Goal: Book appointment/travel/reservation

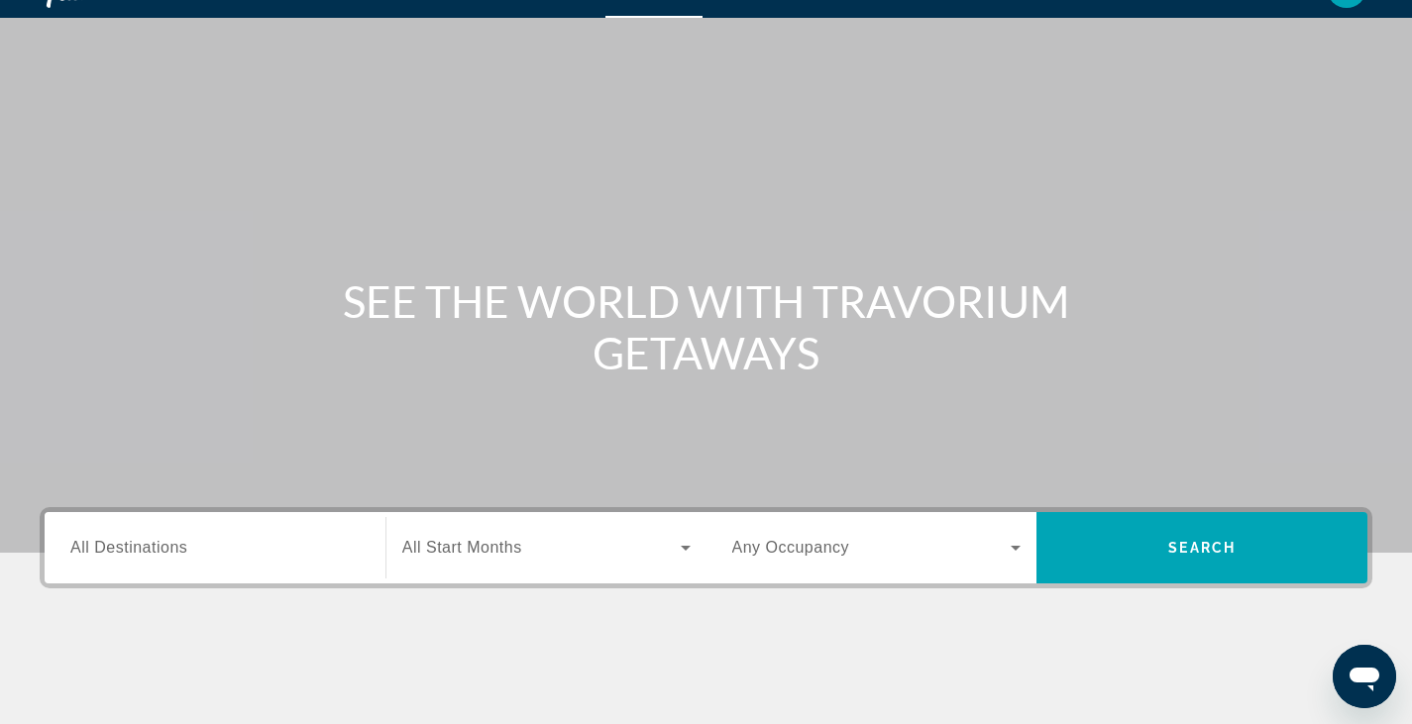
scroll to position [44, 0]
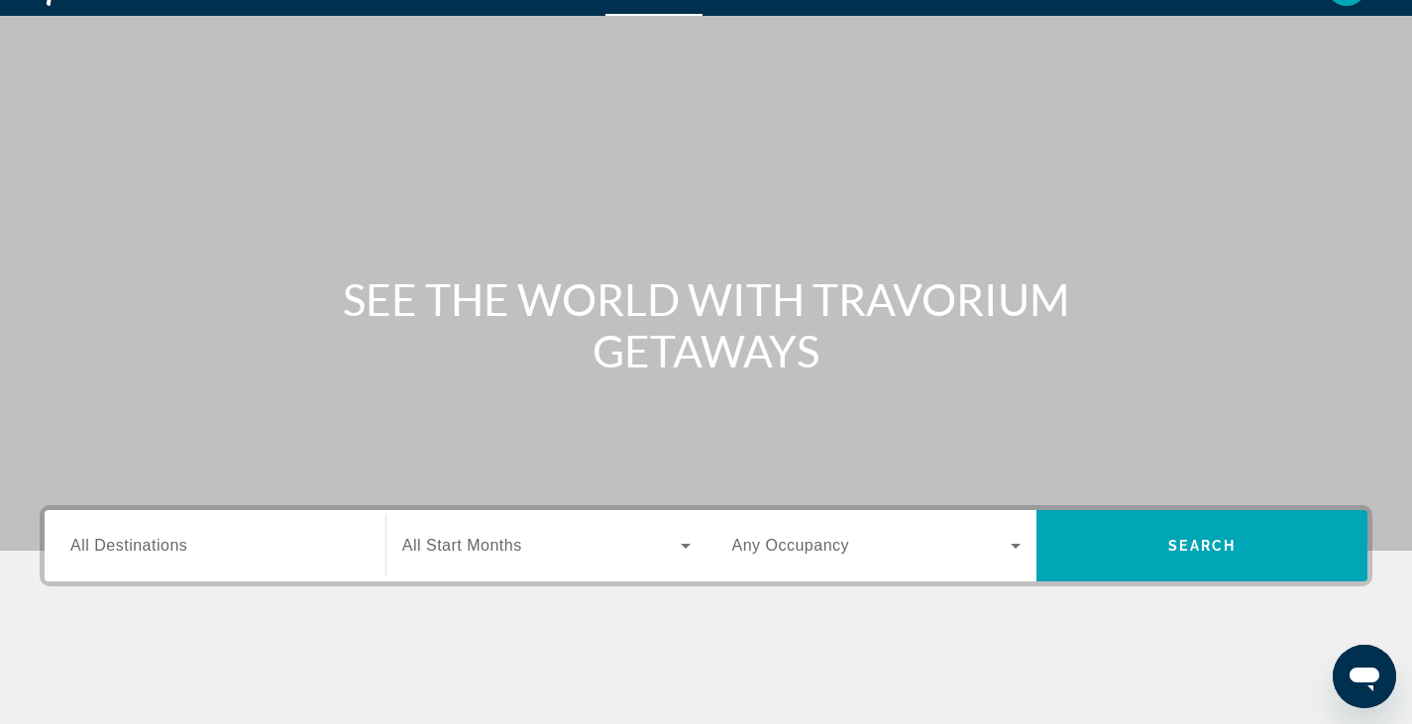
click at [685, 547] on icon "Search widget" at bounding box center [686, 546] width 10 height 5
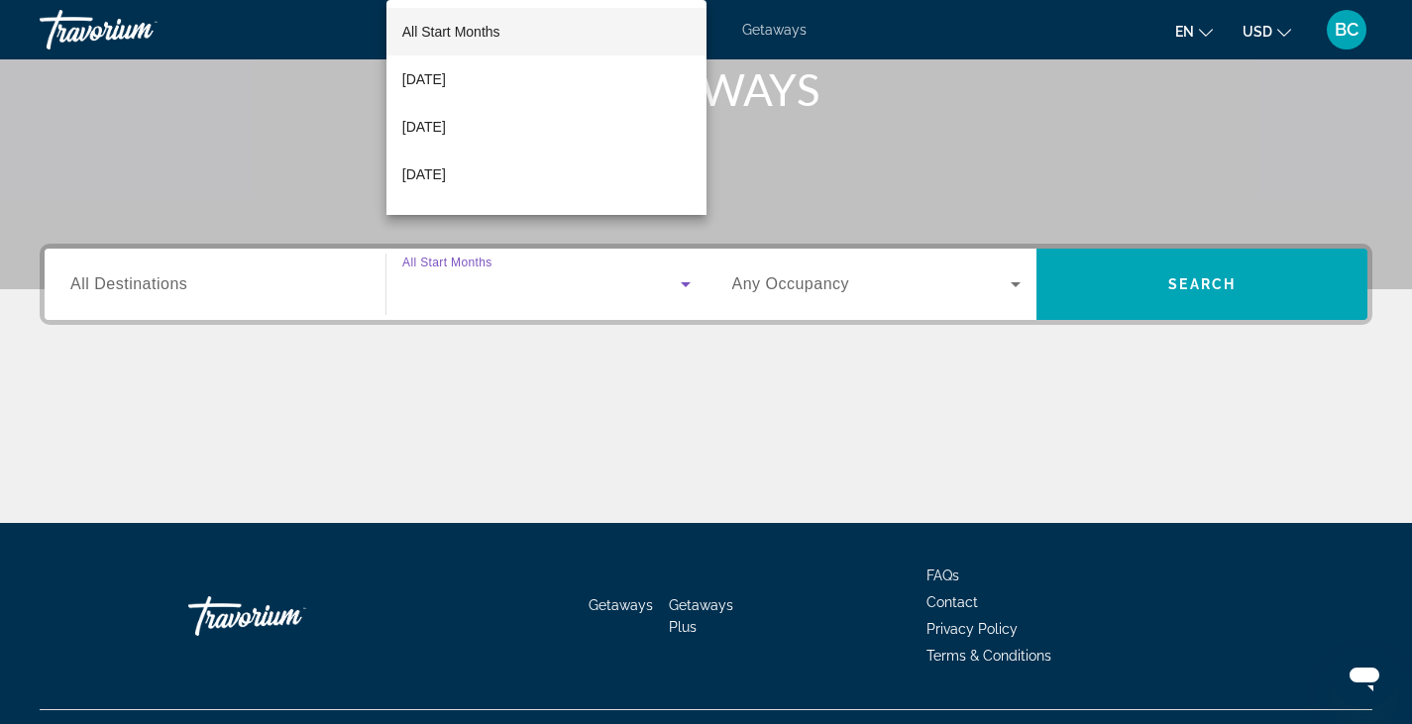
scroll to position [347, 0]
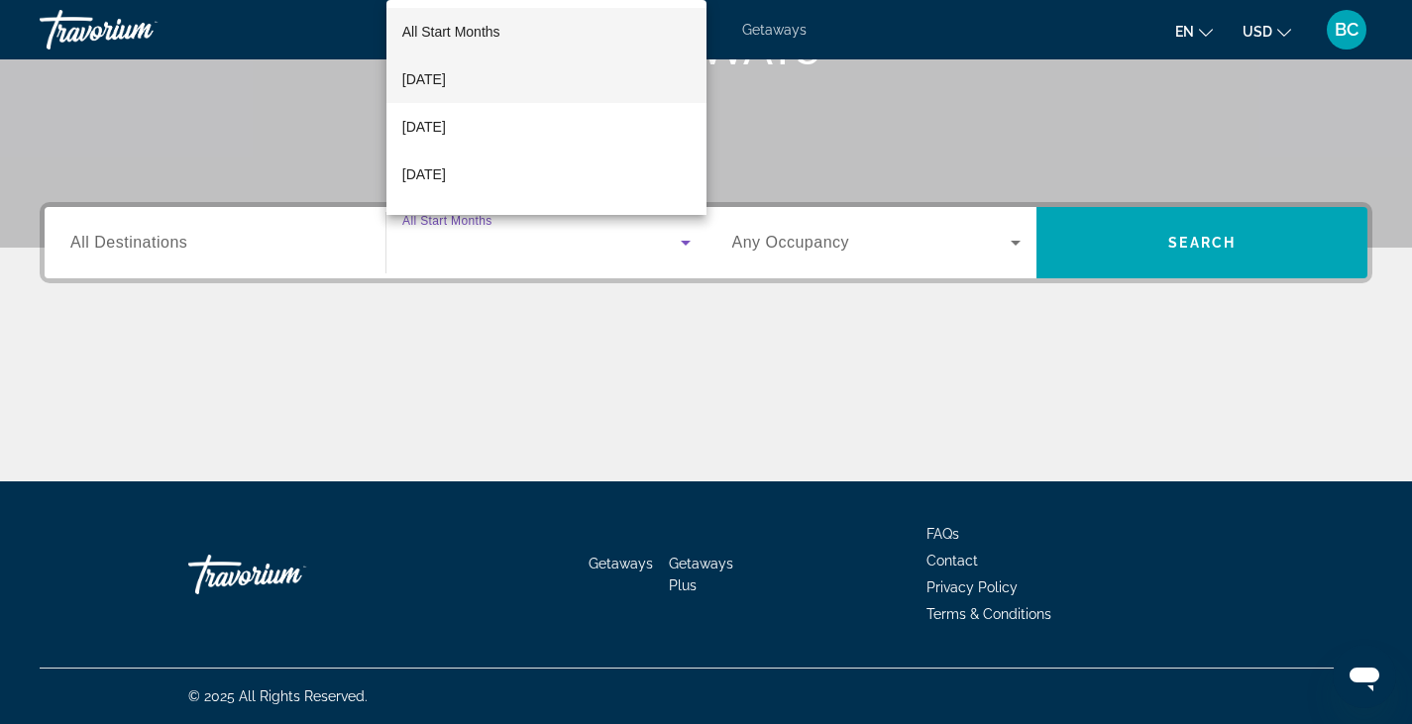
click at [446, 74] on span "[DATE]" at bounding box center [424, 79] width 44 height 24
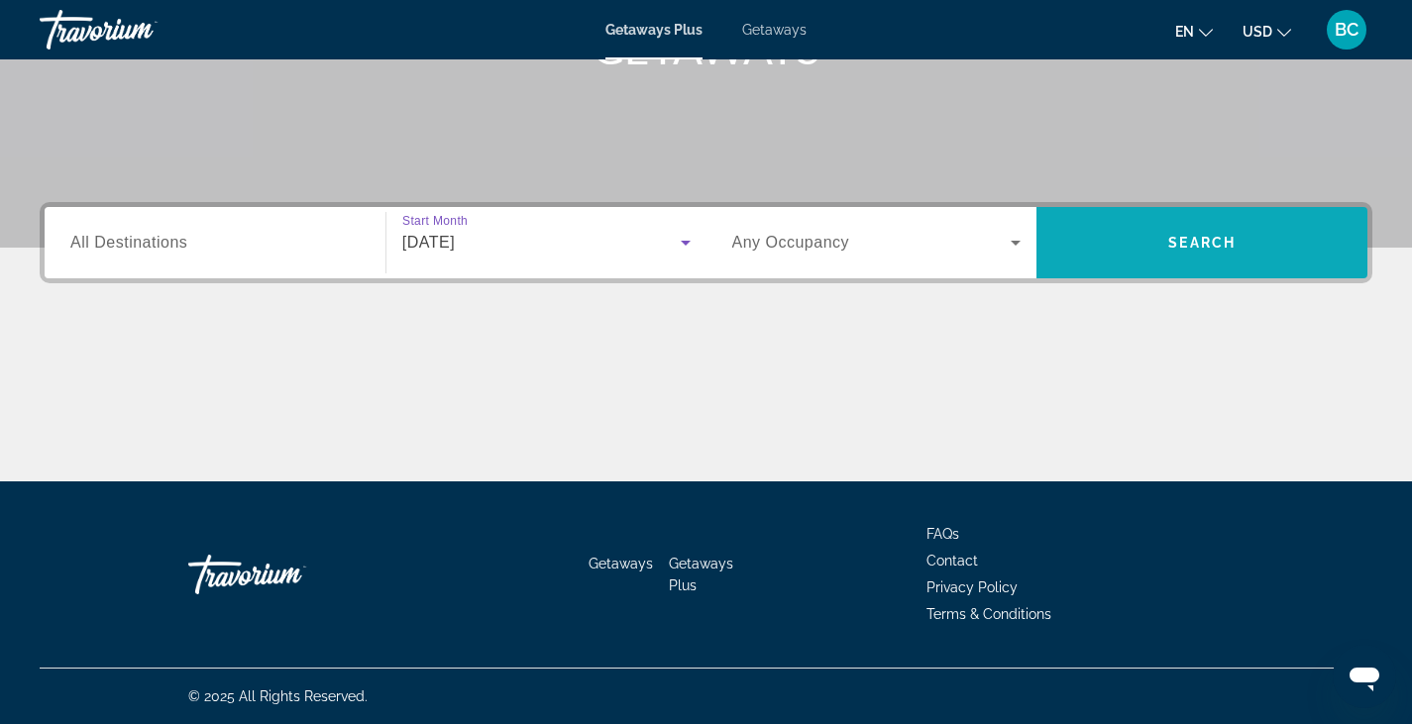
click at [1194, 252] on span "Search widget" at bounding box center [1201, 243] width 331 height 48
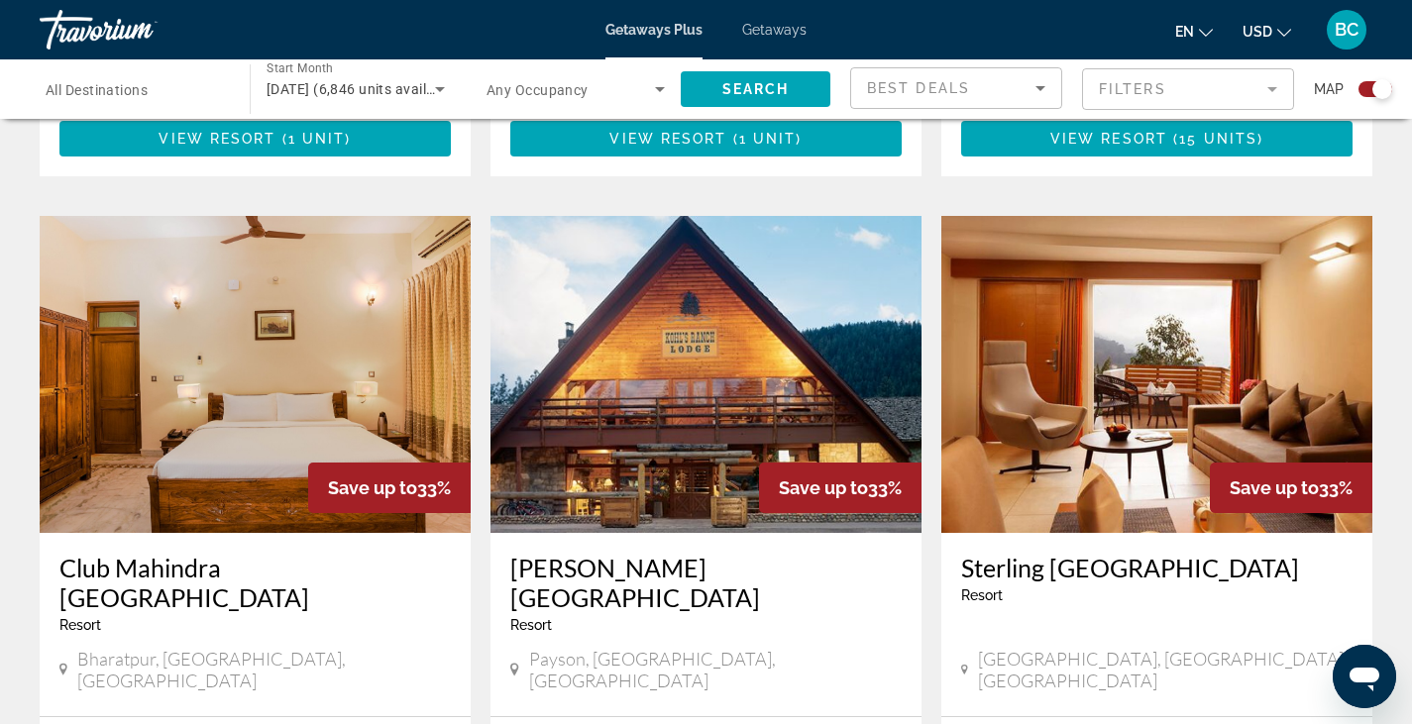
scroll to position [3184, 0]
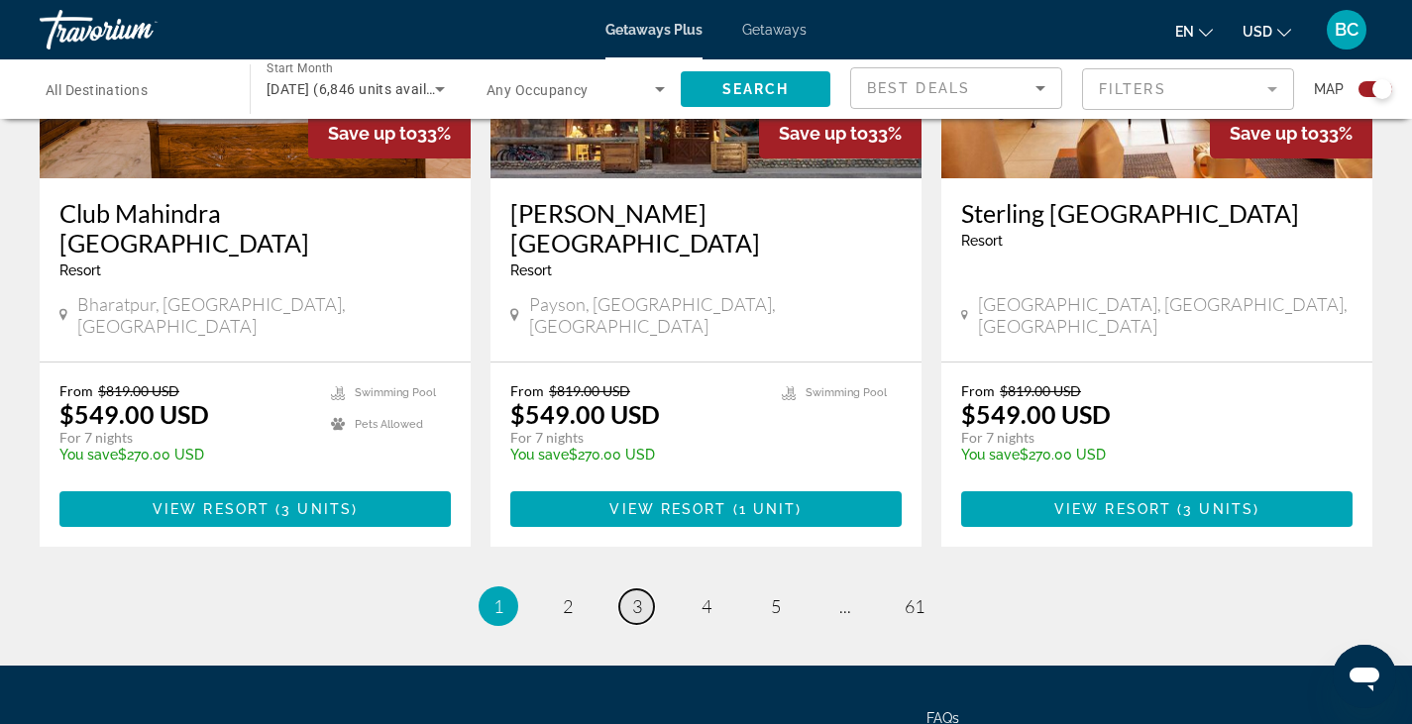
click at [632, 595] on span "3" at bounding box center [637, 606] width 10 height 22
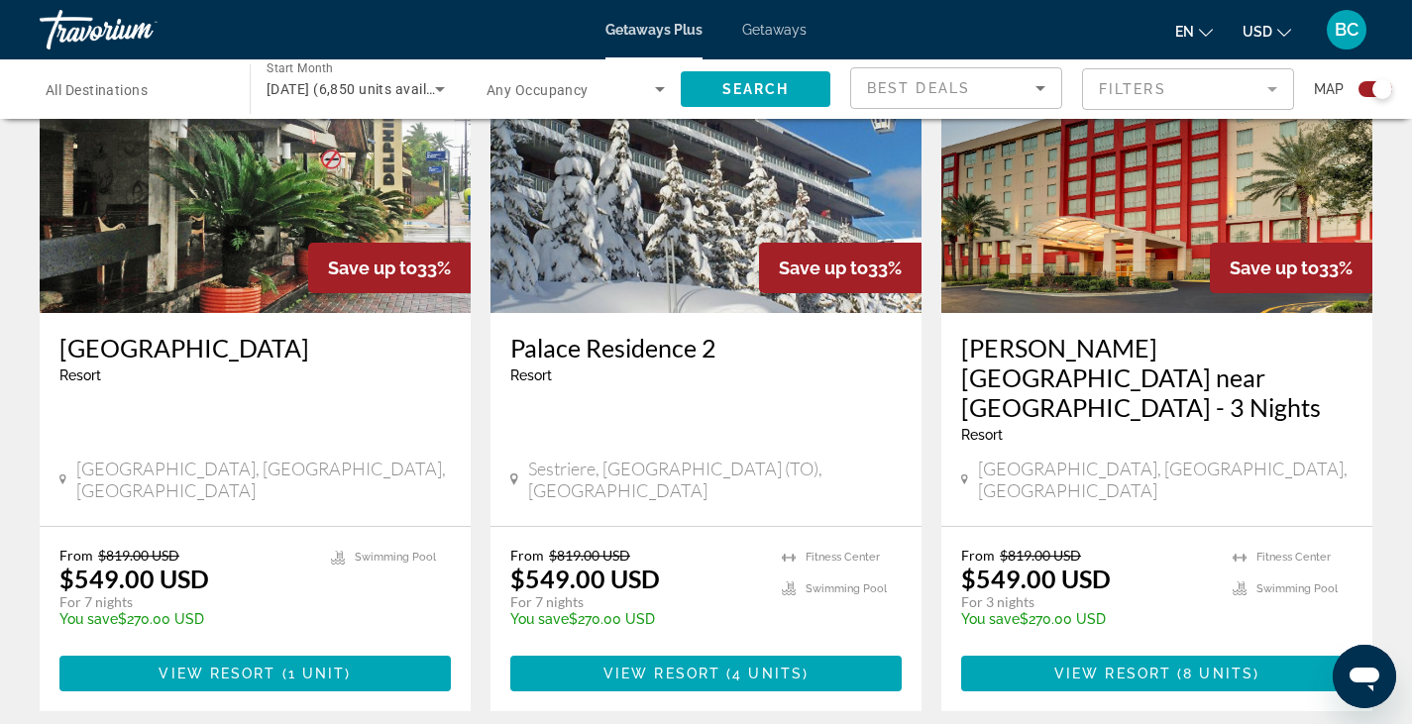
scroll to position [2947, 0]
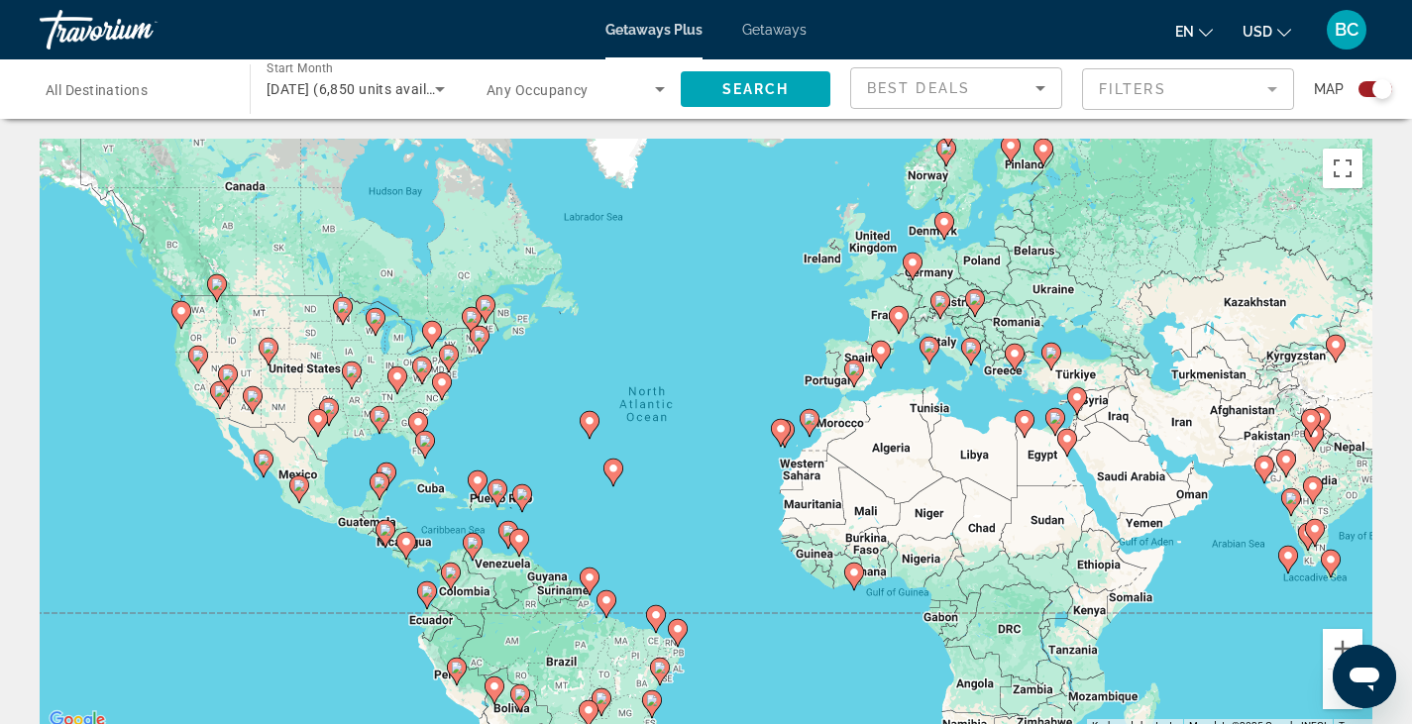
click at [216, 403] on gmp-advanced-marker "Main content" at bounding box center [220, 395] width 20 height 30
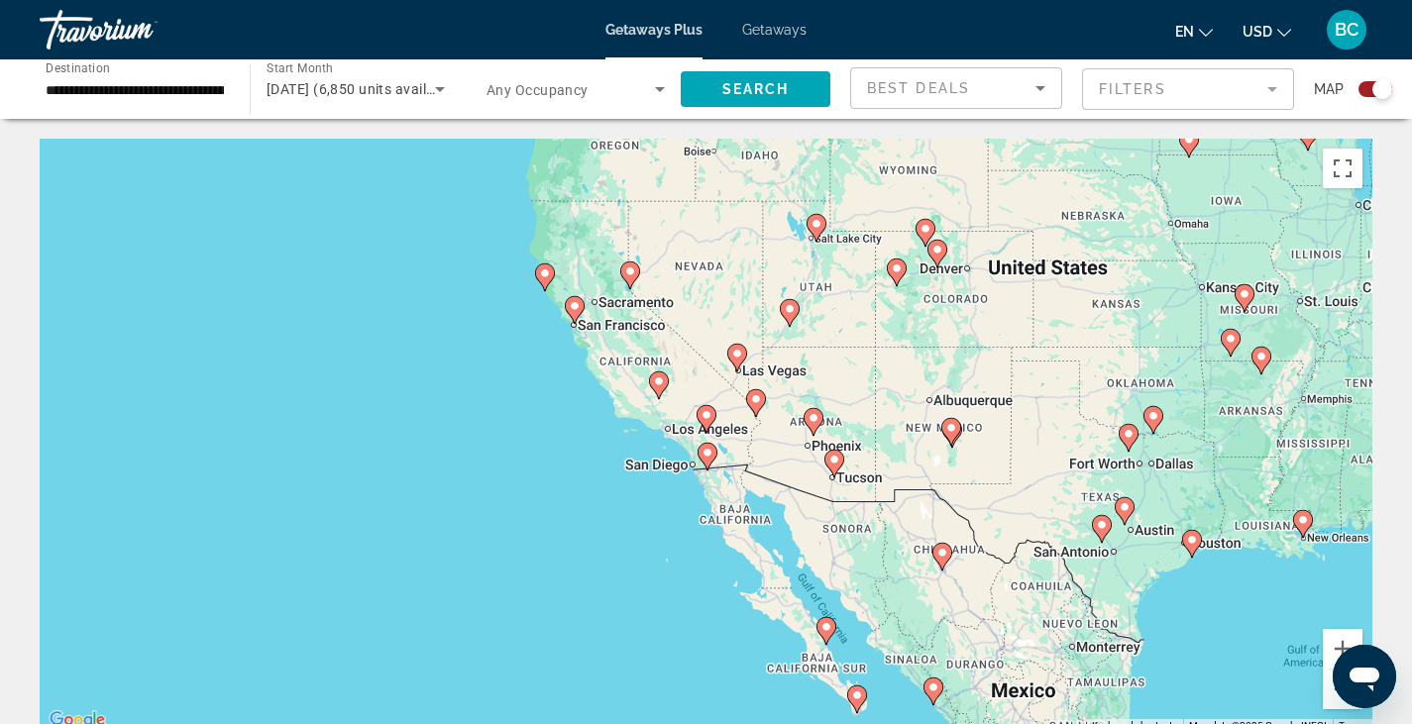
click at [577, 327] on div "To navigate, press the arrow keys. To activate drag with keyboard, press Alt + …" at bounding box center [706, 436] width 1332 height 594
click at [577, 320] on icon "Main content" at bounding box center [575, 310] width 20 height 28
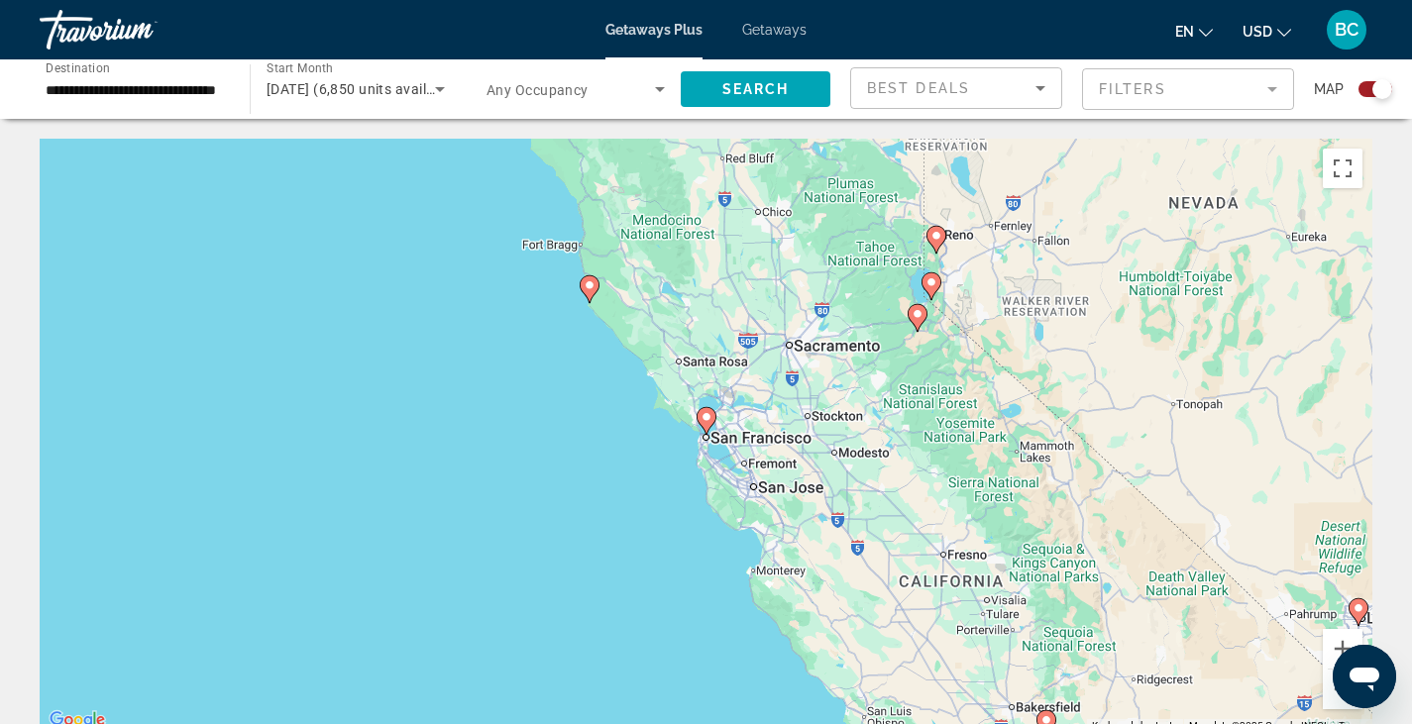
click at [756, 451] on div "To navigate, press the arrow keys. To activate drag with keyboard, press Alt + …" at bounding box center [706, 436] width 1332 height 594
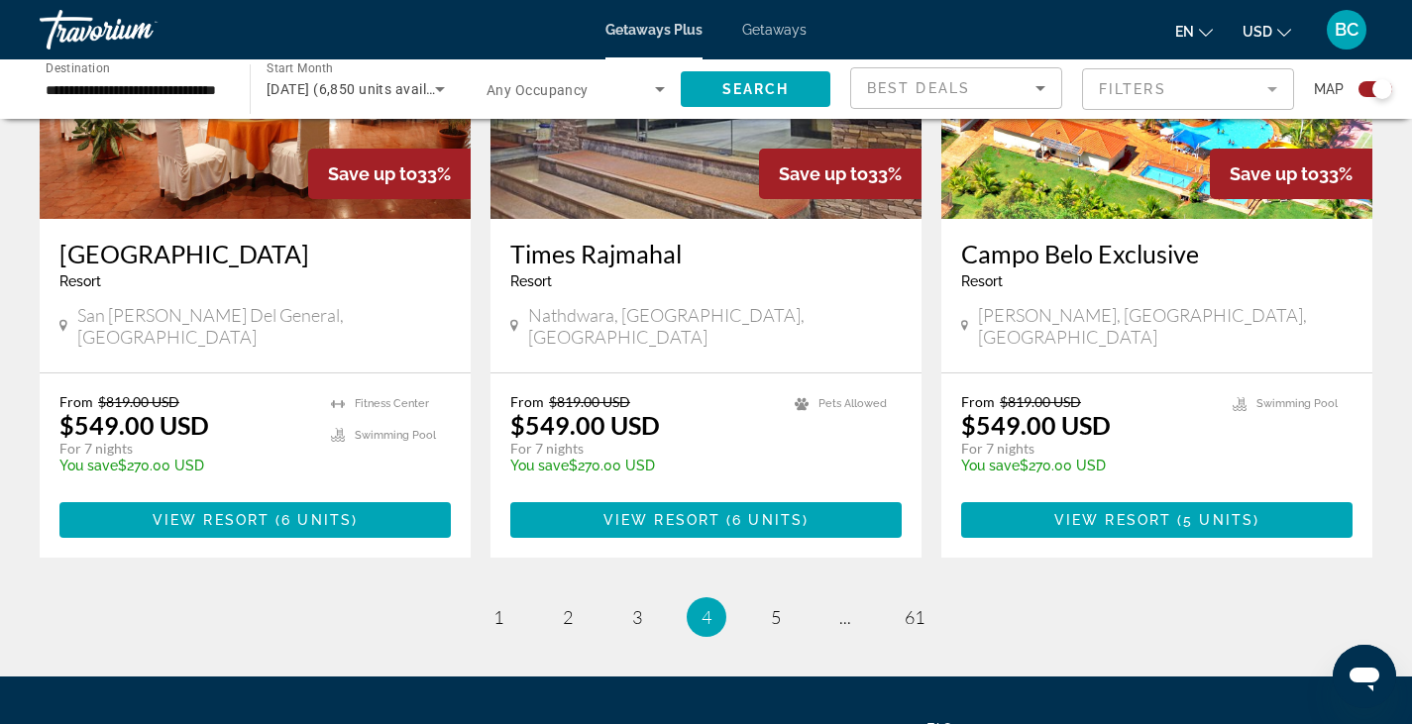
scroll to position [3082, 0]
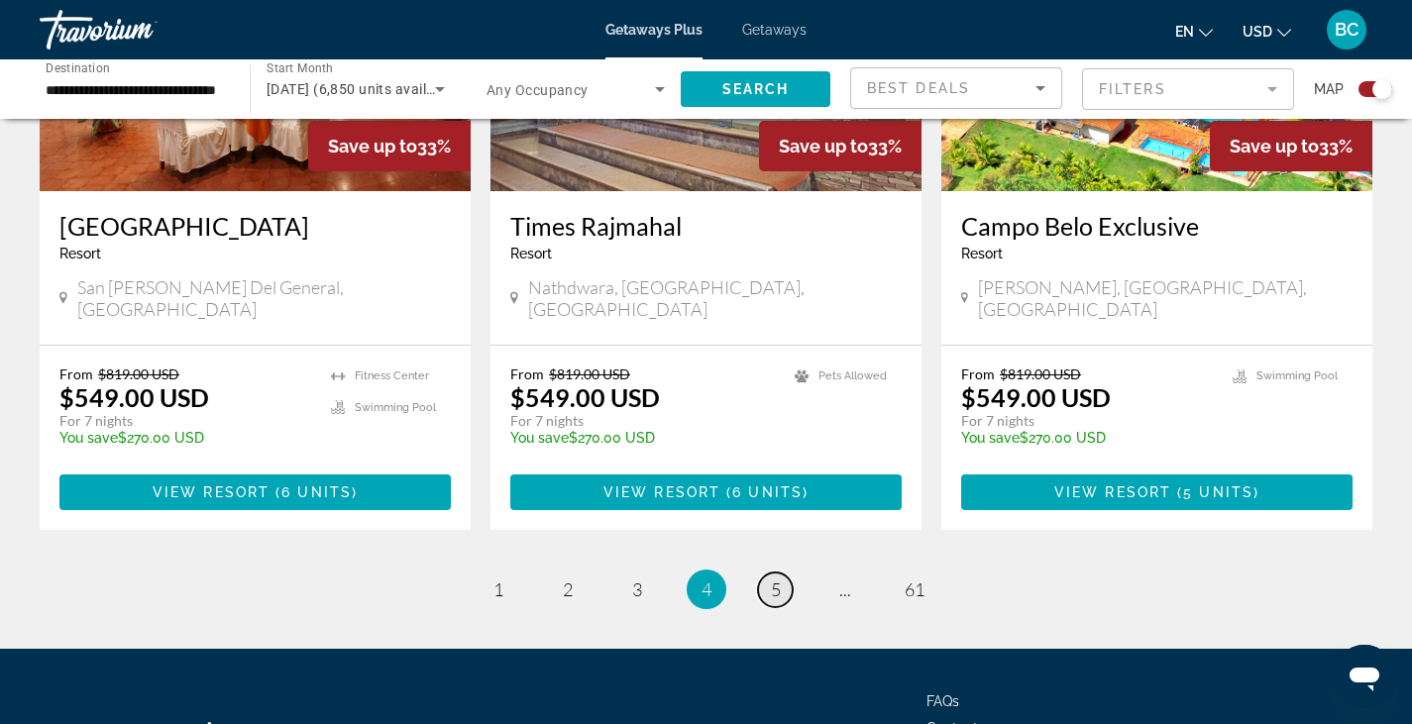
click at [769, 573] on link "page 5" at bounding box center [775, 590] width 35 height 35
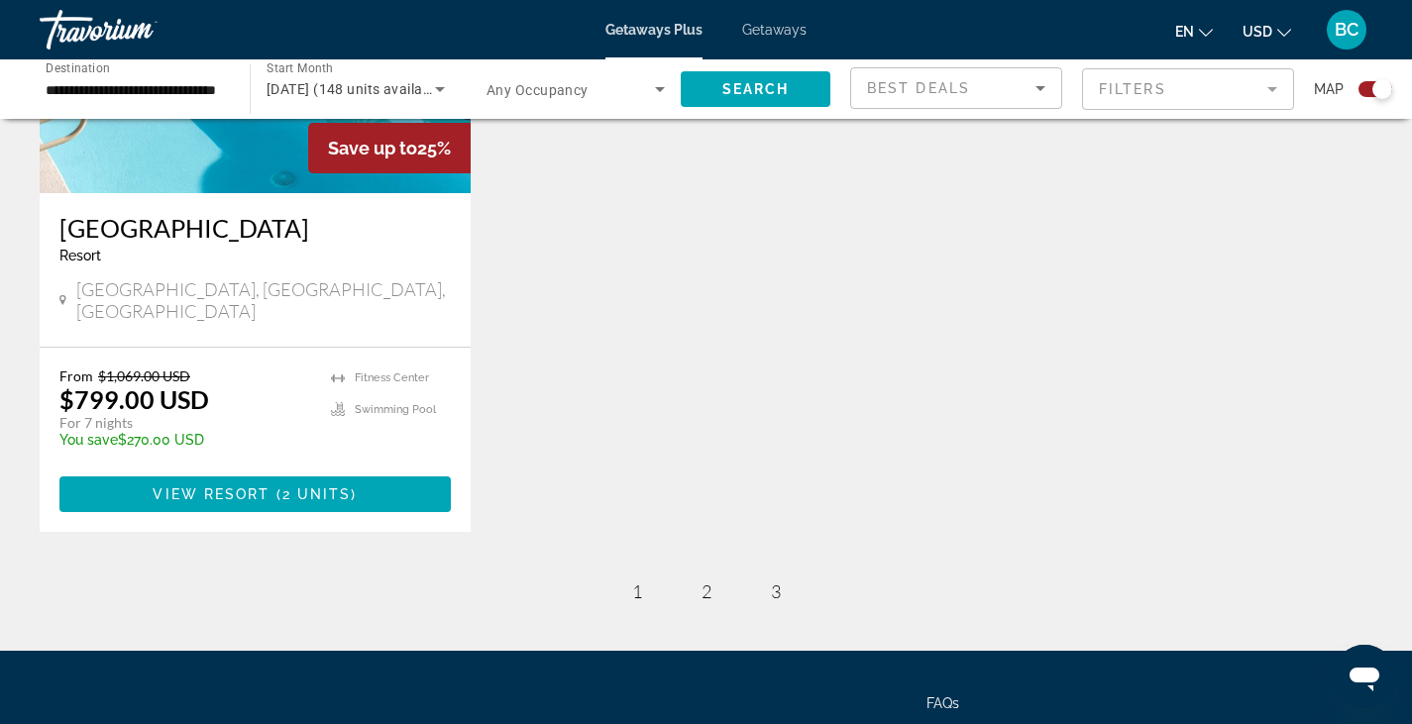
scroll to position [947, 0]
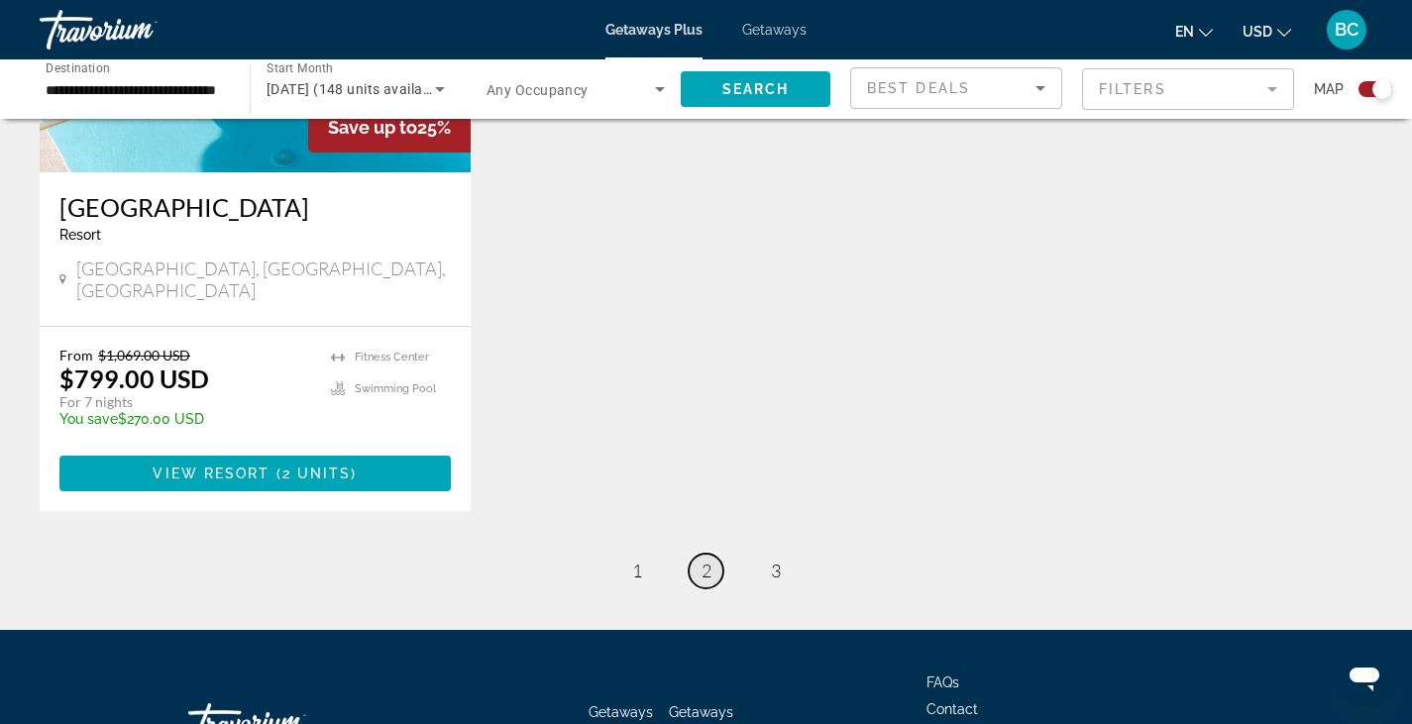
click at [702, 561] on link "page 2" at bounding box center [706, 571] width 35 height 35
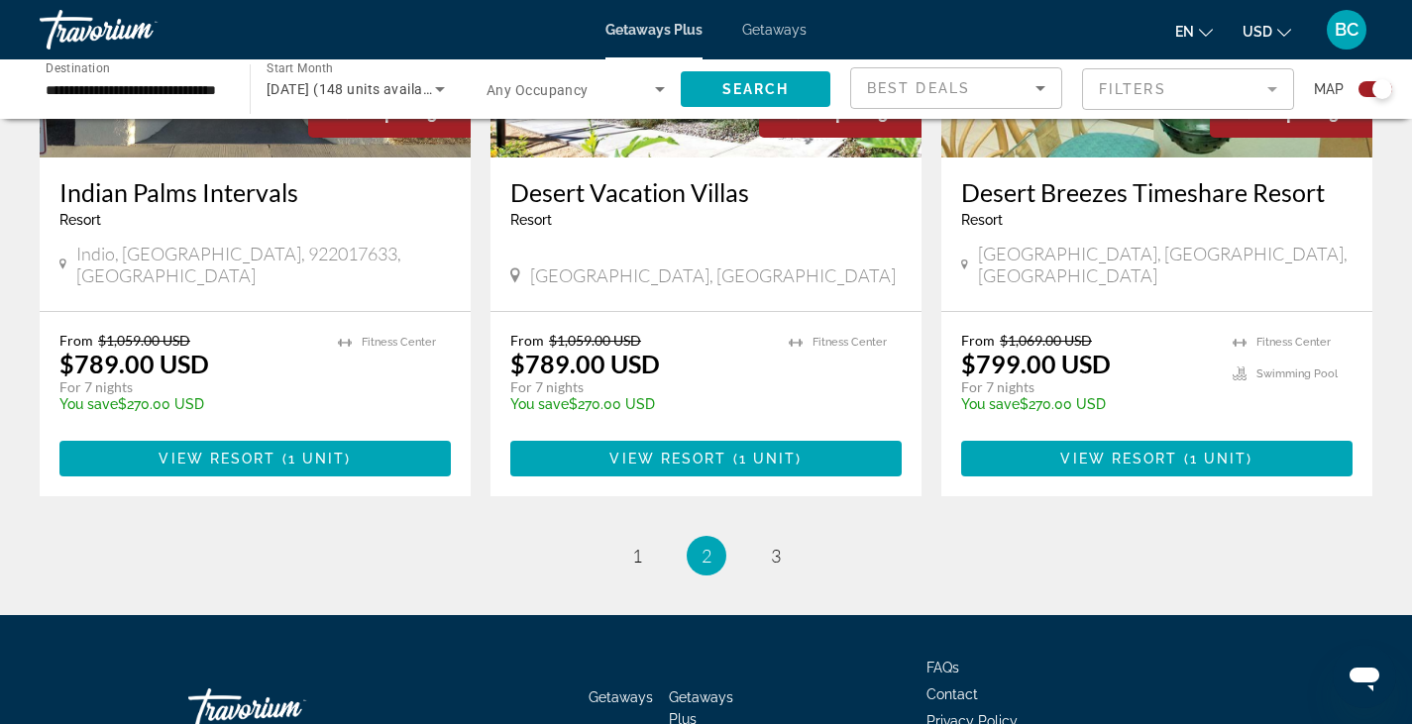
scroll to position [3097, 0]
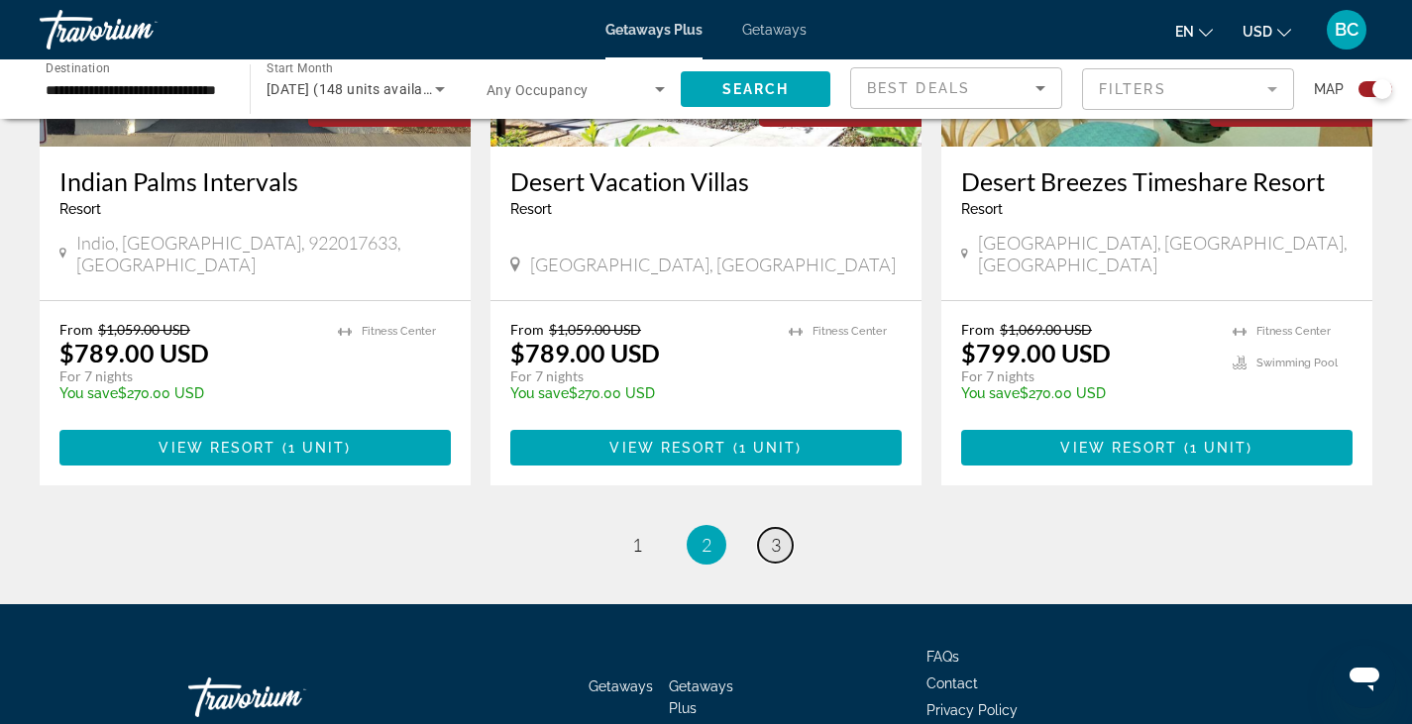
click at [780, 534] on span "3" at bounding box center [776, 545] width 10 height 22
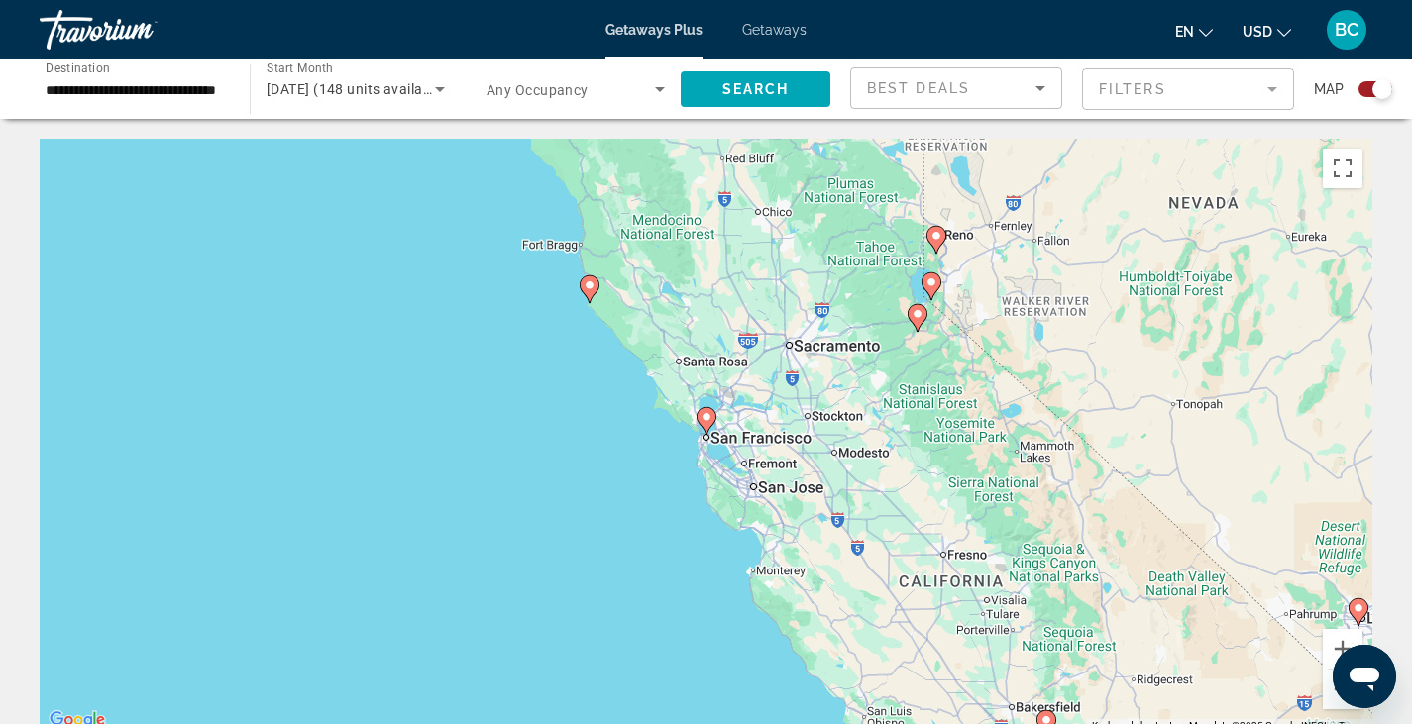
click at [703, 423] on icon "Main content" at bounding box center [705, 421] width 18 height 26
type input "**********"
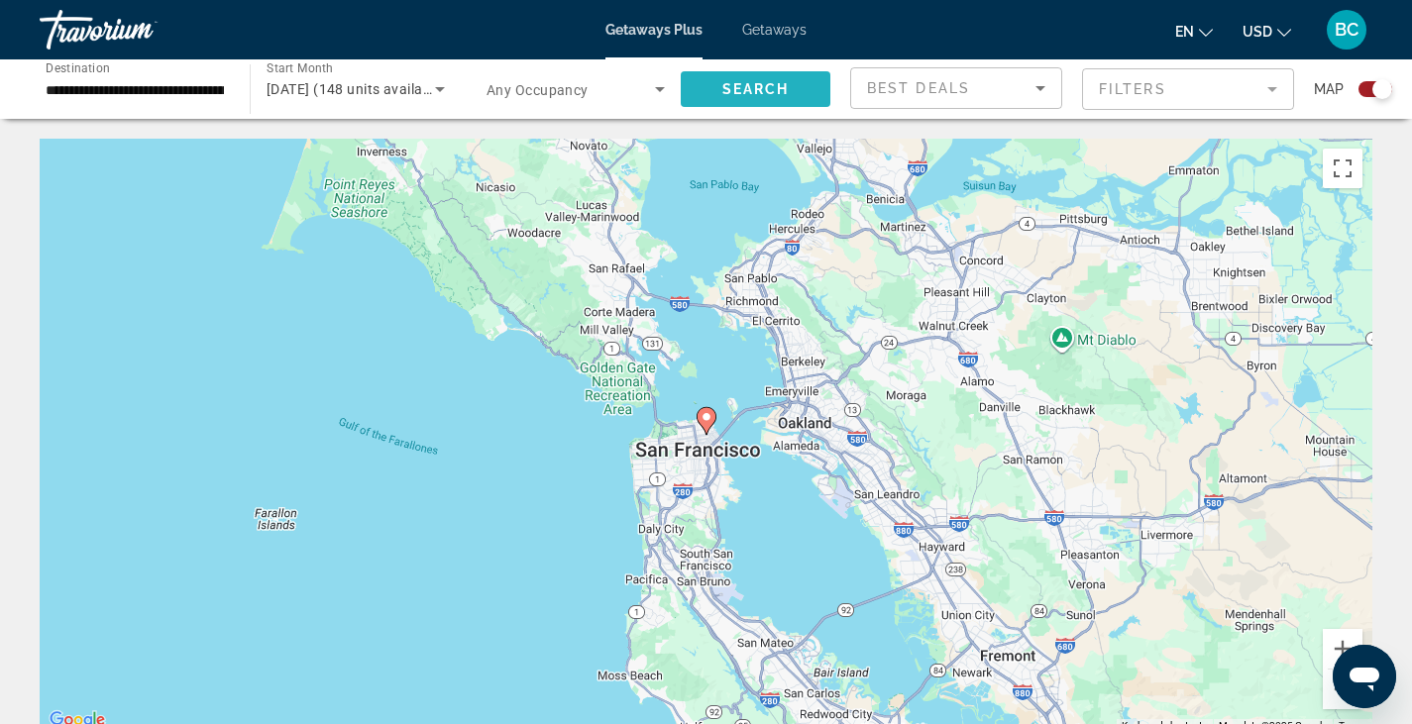
click at [751, 93] on span "Search" at bounding box center [755, 89] width 67 height 16
